Goal: Navigation & Orientation: Understand site structure

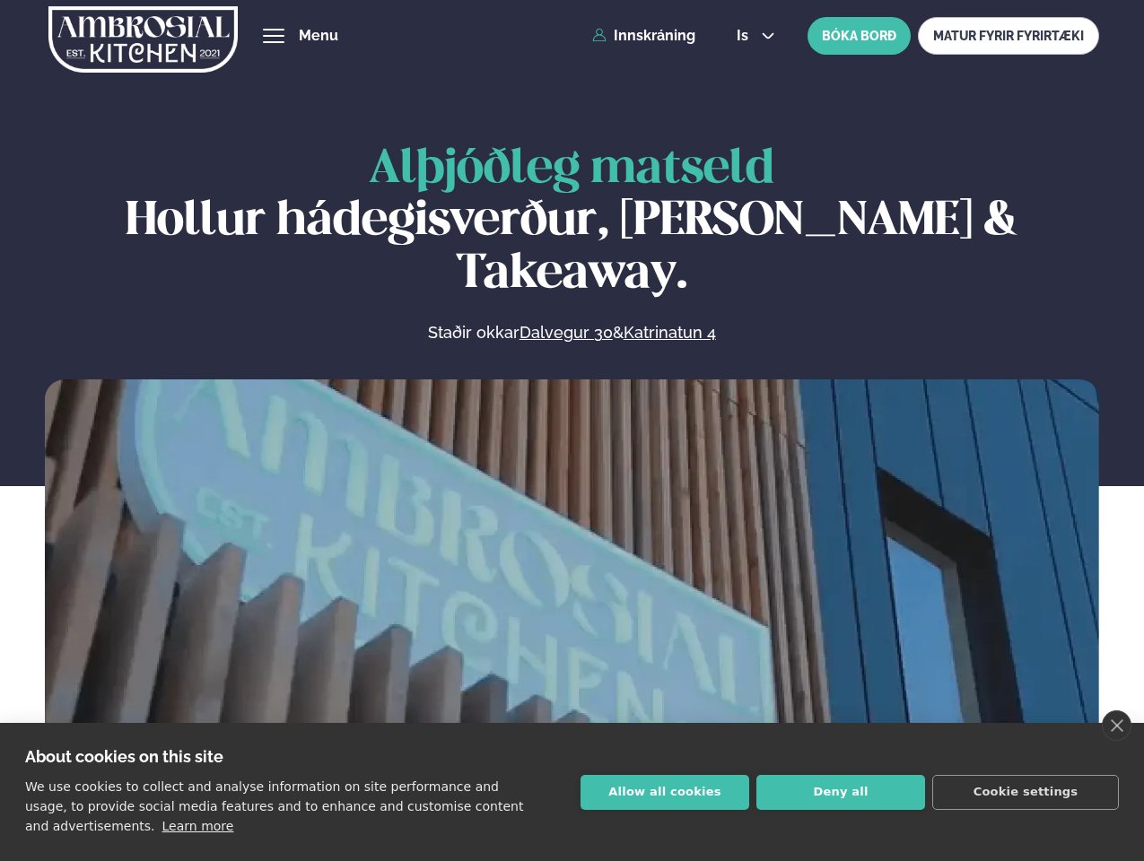
click at [1116, 726] on link "close" at bounding box center [1117, 726] width 30 height 31
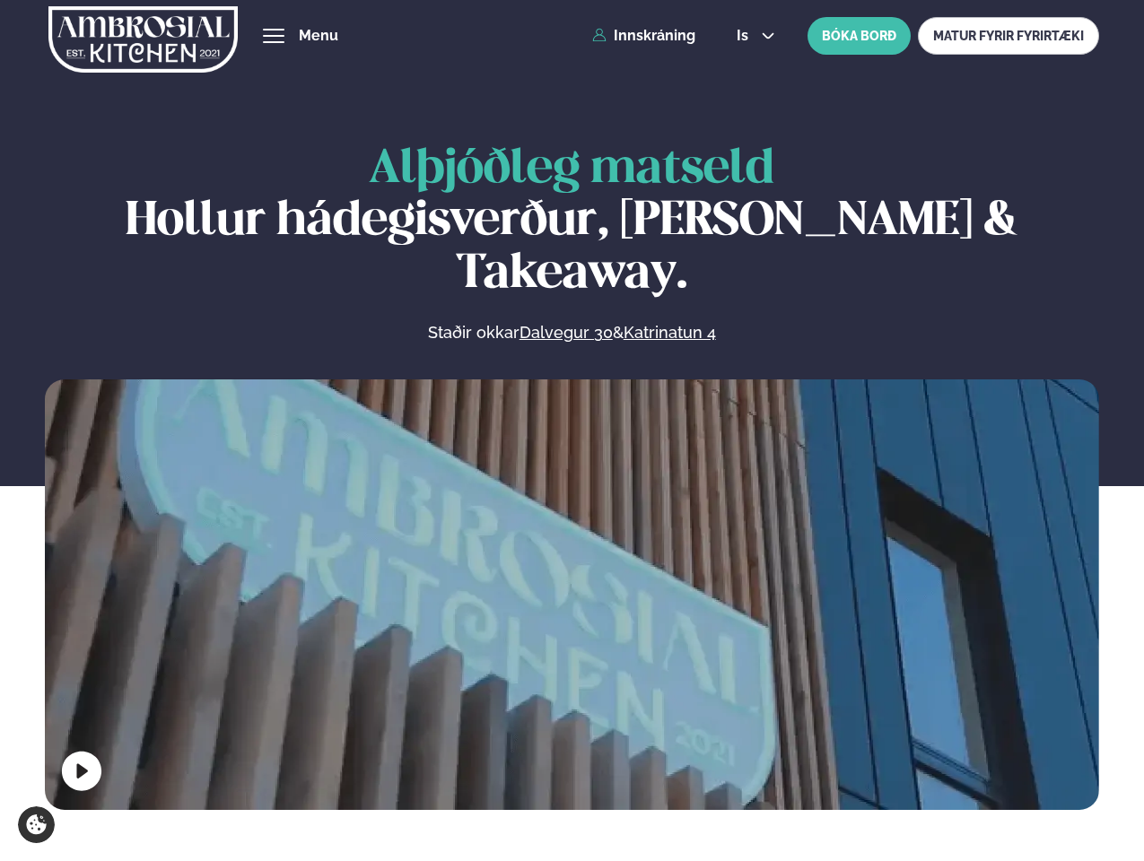
click at [274, 36] on span "hamburger" at bounding box center [274, 36] width 16 height 16
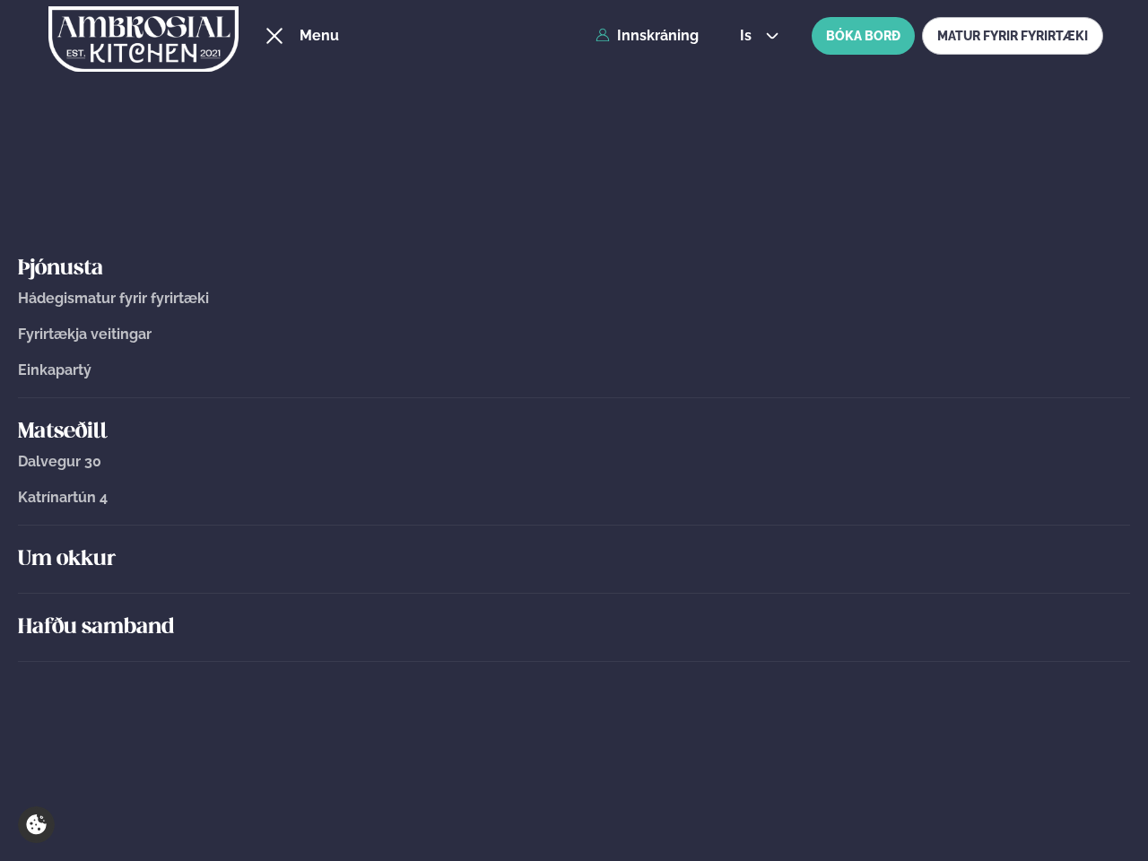
click at [754, 36] on span "is" at bounding box center [748, 36] width 17 height 14
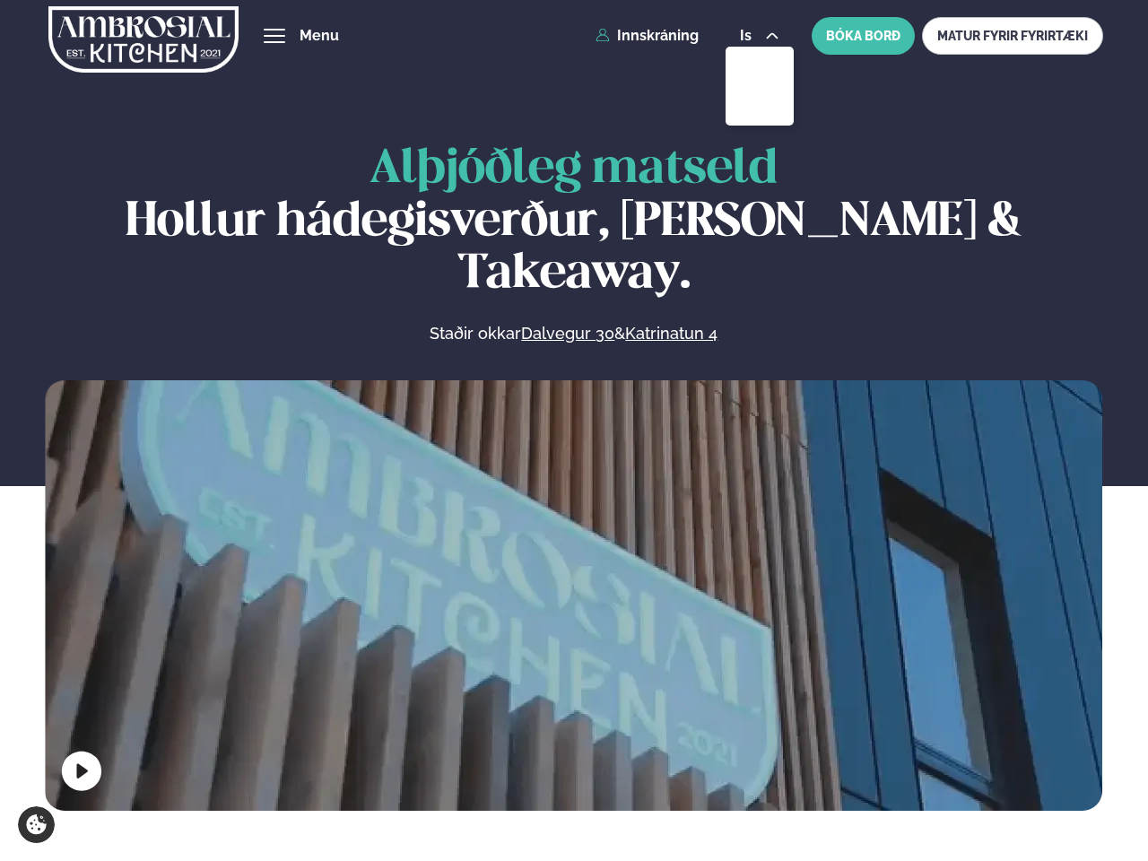
click at [571, 590] on video at bounding box center [574, 644] width 1058 height 529
